Goal: Find specific page/section: Find specific page/section

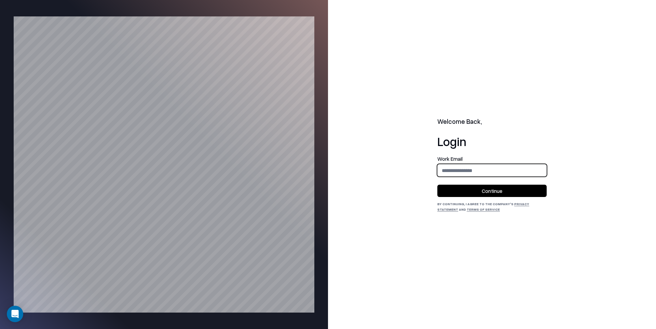
click at [456, 168] on input "email" at bounding box center [491, 170] width 109 height 13
type input "**********"
click at [485, 185] on button "Continue" at bounding box center [491, 190] width 109 height 12
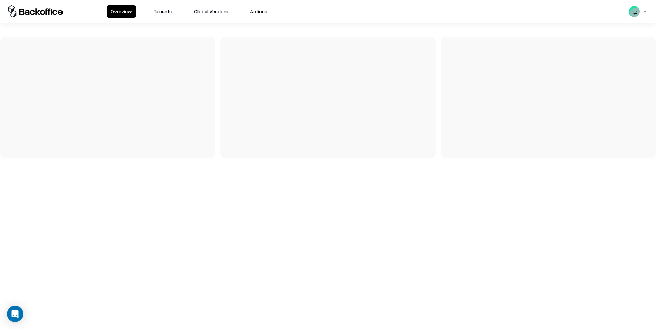
click at [150, 13] on button "Tenants" at bounding box center [163, 11] width 27 height 12
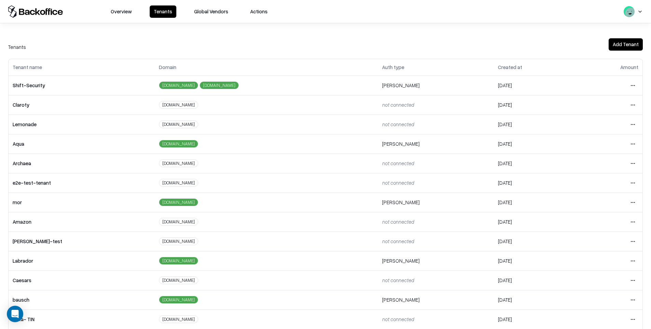
scroll to position [86, 0]
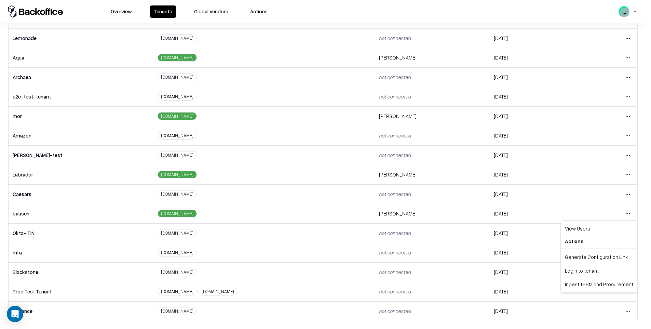
click at [628, 212] on html "Overview Tenants Global Vendors Actions Tenants Add Tenant Tenant name Domain A…" at bounding box center [325, 164] width 651 height 329
click at [579, 270] on div "Login to tenant" at bounding box center [599, 270] width 74 height 14
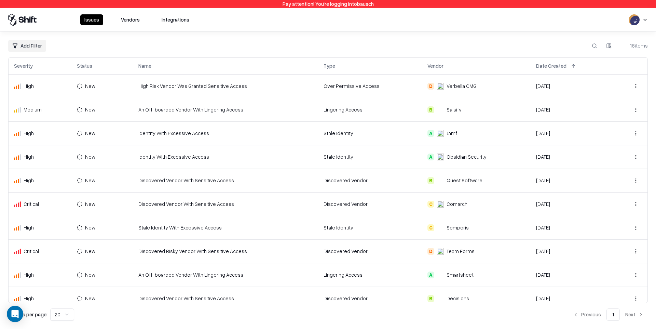
click at [132, 24] on button "Vendors" at bounding box center [130, 19] width 27 height 11
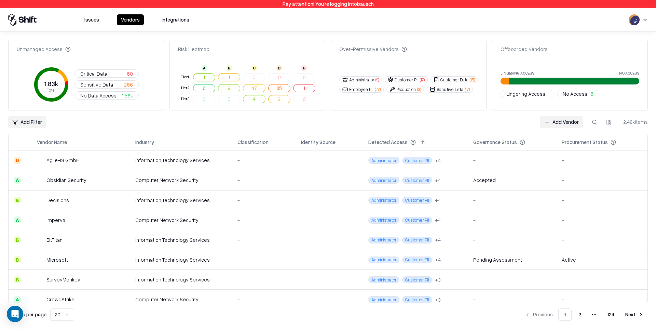
scroll to position [245, 0]
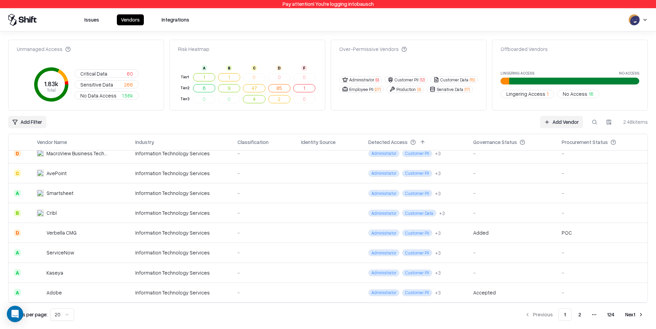
click at [503, 235] on div "Added" at bounding box center [512, 232] width 78 height 7
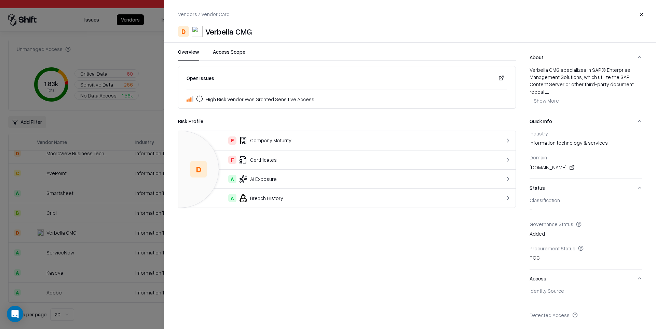
click at [120, 122] on div at bounding box center [328, 164] width 656 height 329
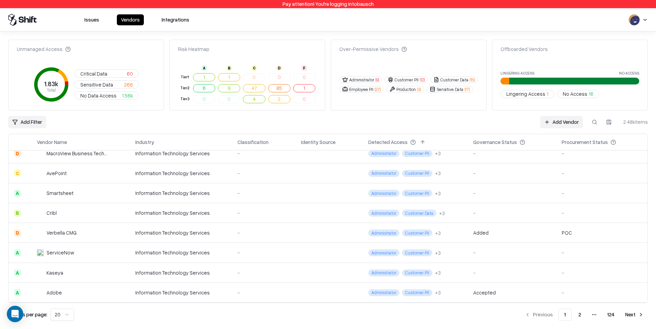
click at [632, 315] on button "Next" at bounding box center [634, 314] width 27 height 12
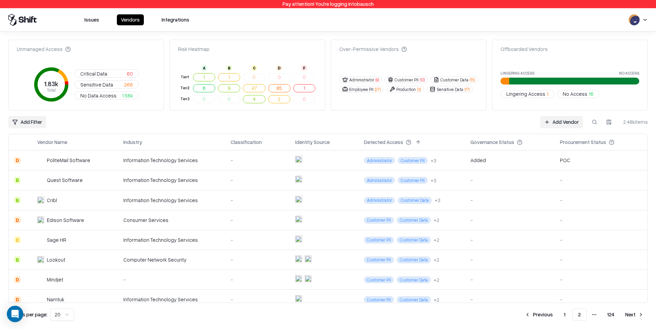
click at [569, 156] on td "POC" at bounding box center [600, 160] width 93 height 20
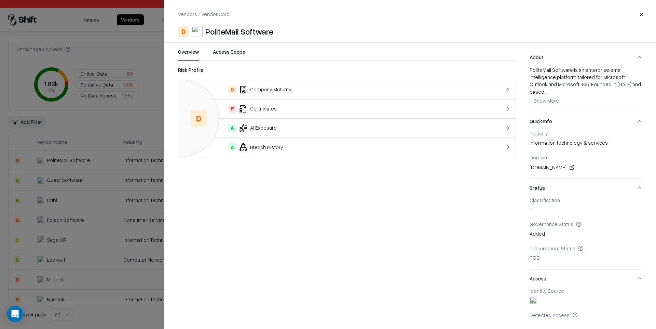
click at [69, 121] on div at bounding box center [328, 164] width 656 height 329
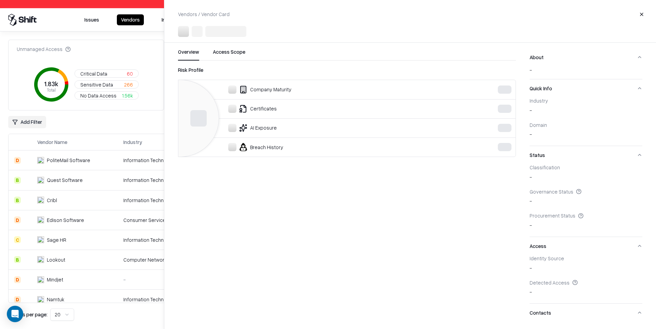
click at [44, 121] on html "Pay attention! You're logging into bausch Issues Vendors Integrations Unmanaged…" at bounding box center [328, 164] width 656 height 329
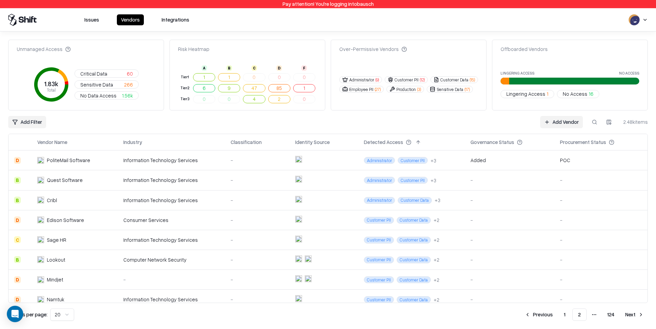
click at [42, 121] on html "Pay attention! You're logging into bausch Issues Vendors Integrations Unmanaged…" at bounding box center [328, 164] width 656 height 329
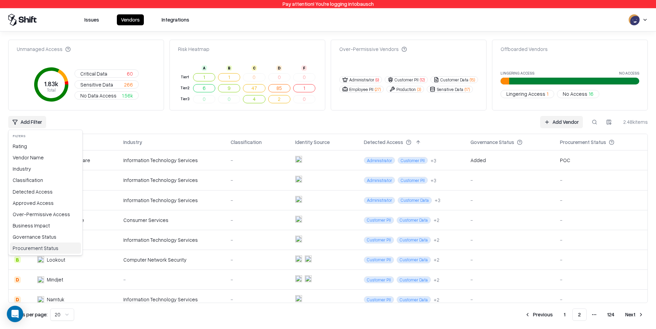
click at [46, 249] on div "Procurement Status" at bounding box center [45, 247] width 71 height 11
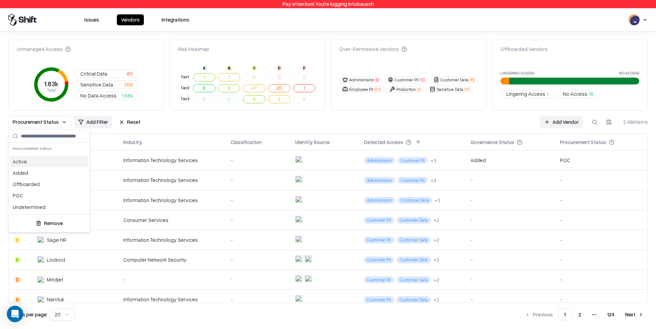
click at [43, 159] on div "Active" at bounding box center [49, 161] width 79 height 11
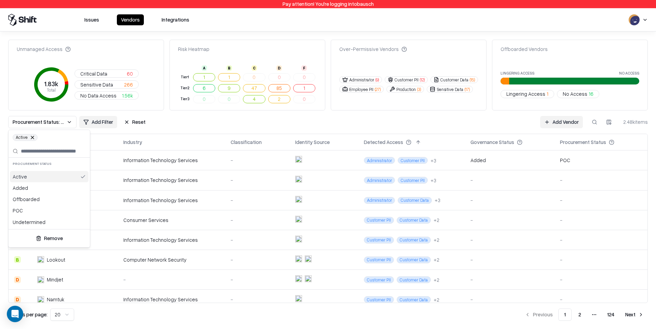
click at [45, 171] on div "Active" at bounding box center [49, 176] width 79 height 11
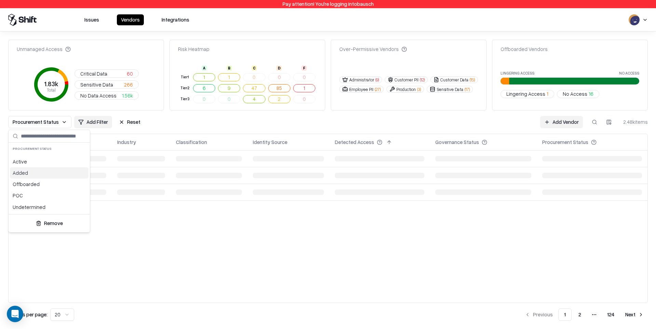
click at [39, 178] on div "Added" at bounding box center [49, 172] width 79 height 11
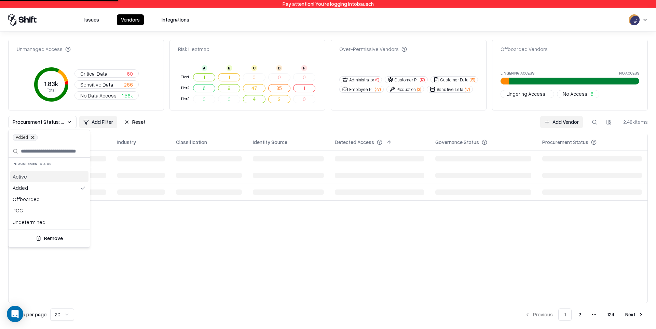
click at [37, 177] on div "Active" at bounding box center [49, 176] width 79 height 11
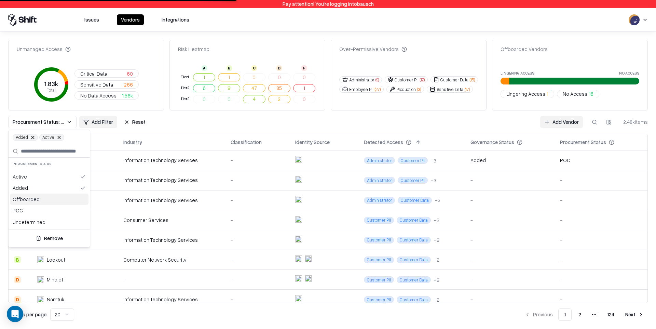
click at [30, 197] on div "Offboarded" at bounding box center [49, 198] width 79 height 11
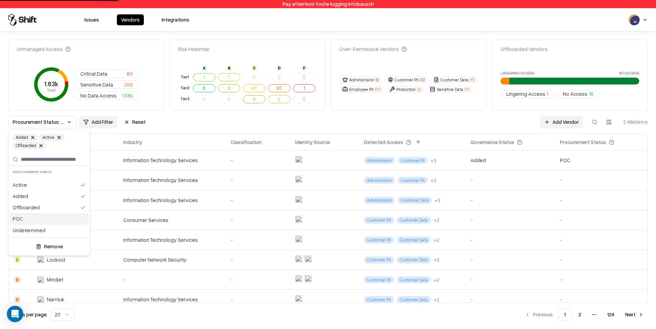
click at [37, 220] on div "POC" at bounding box center [49, 218] width 79 height 11
click at [39, 227] on div "Undetermined" at bounding box center [49, 229] width 79 height 11
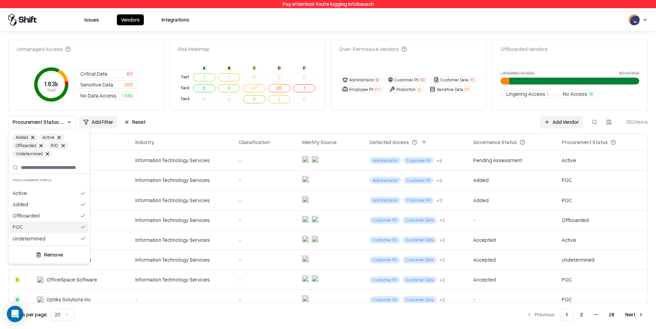
click at [458, 125] on html "Pay attention! You're logging into bausch Issues Vendors Integrations Unmanaged…" at bounding box center [328, 164] width 656 height 329
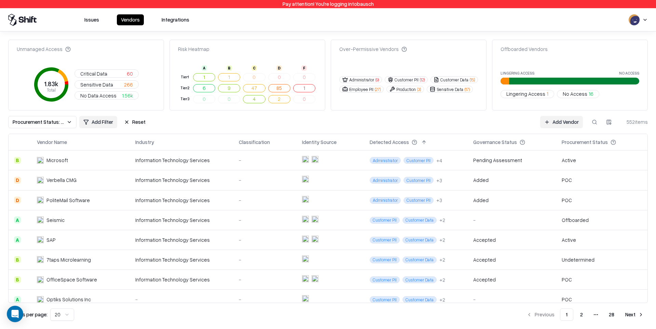
scroll to position [244, 0]
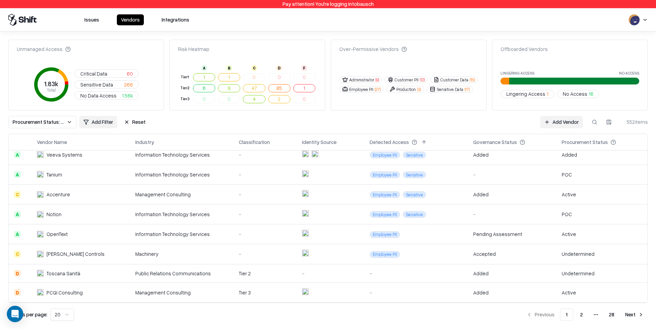
click at [105, 208] on td "Notion" at bounding box center [80, 214] width 98 height 20
